Goal: Task Accomplishment & Management: Manage account settings

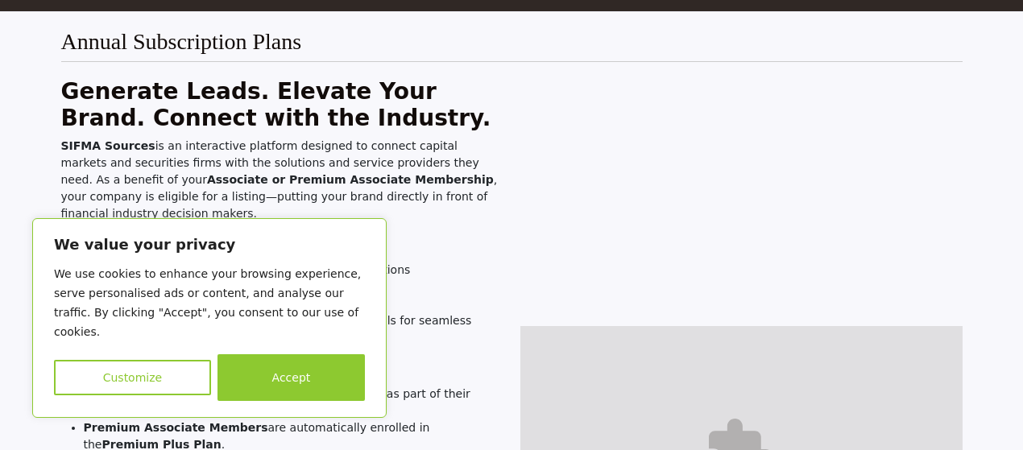
scroll to position [161, 0]
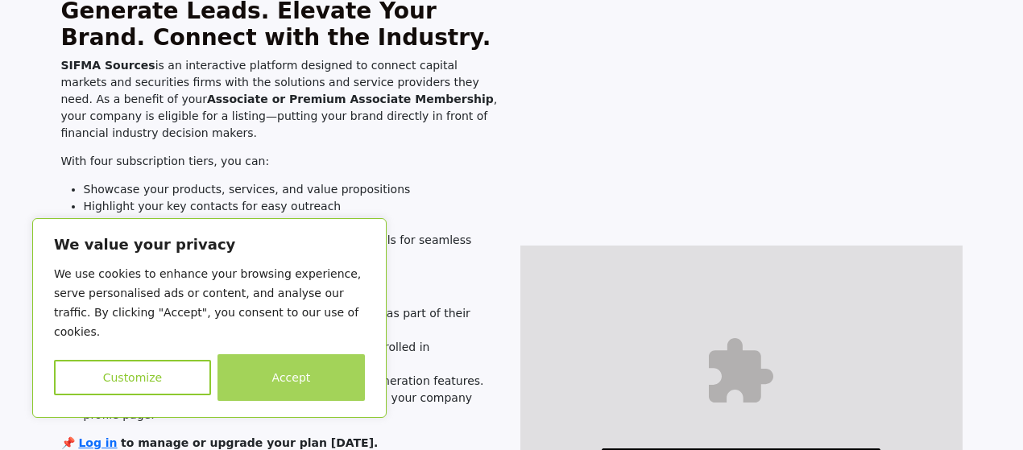
click at [319, 376] on button "Accept" at bounding box center [291, 378] width 147 height 47
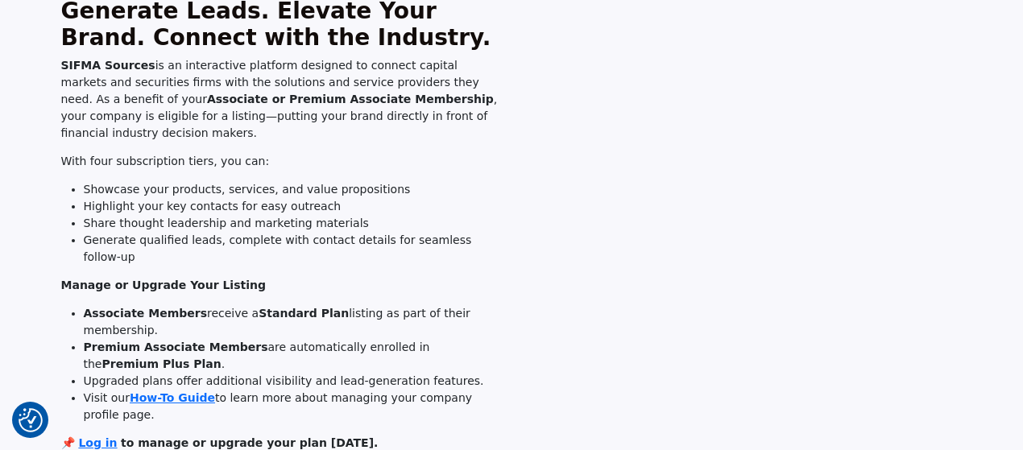
click at [319, 437] on strong "to manage or upgrade your plan [DATE]." at bounding box center [249, 443] width 257 height 13
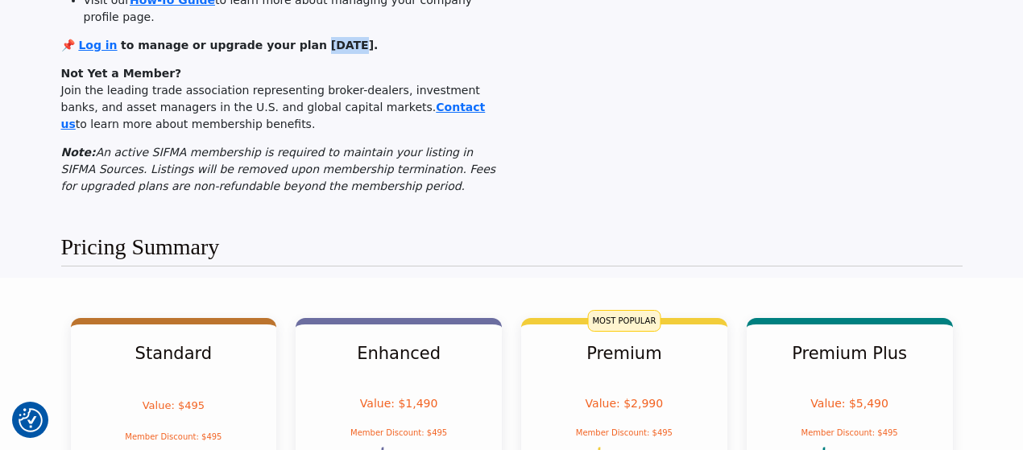
scroll to position [0, 0]
